Goal: Ask a question

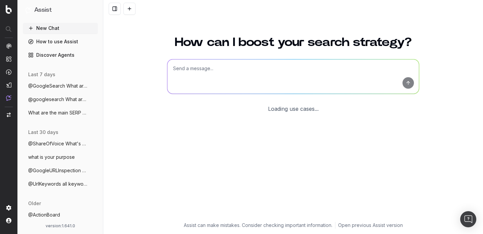
scroll to position [27, 0]
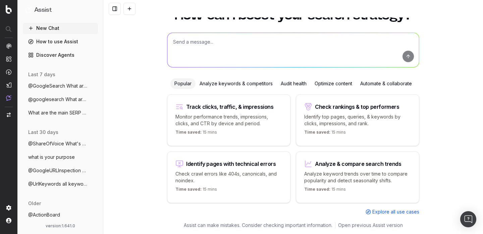
click at [212, 46] on textarea at bounding box center [293, 50] width 252 height 34
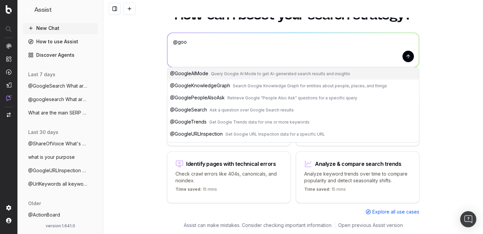
click at [206, 99] on span "@ GooglePeopleAlsoAsk" at bounding box center [197, 98] width 55 height 6
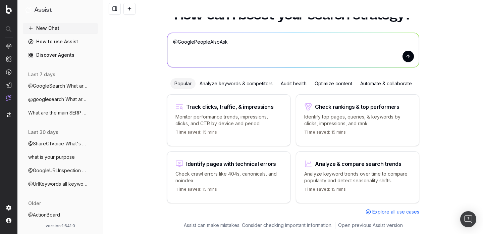
click at [257, 56] on textarea "@GooglePeopleAlsoAsk" at bounding box center [293, 50] width 252 height 34
paste textarea "What are the 'People Also Ask' questions on Google for 'best website for lol ac…"
type textarea "@GooglePeopleAlsoAsk What are the 'People Also Ask' questions on Google for 'be…"
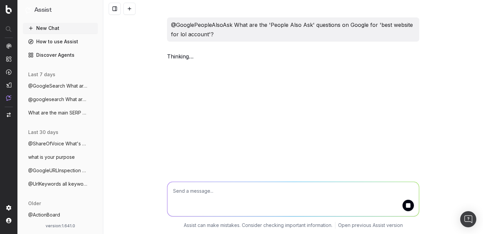
scroll to position [0, 0]
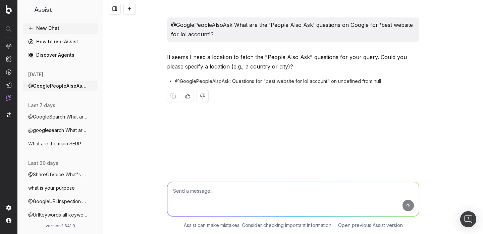
click at [251, 192] on textarea at bounding box center [293, 199] width 252 height 34
click at [249, 199] on textarea at bounding box center [293, 199] width 252 height 34
paste textarea "What are the 'People Also Ask' questions on Google for 'best website for lol ac…"
type textarea "@GooglePeopleAlsoAsk What are the 'People Also Ask' questions on Google for 'be…"
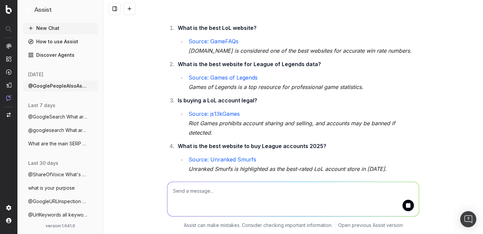
scroll to position [198, 0]
